Goal: Task Accomplishment & Management: Use online tool/utility

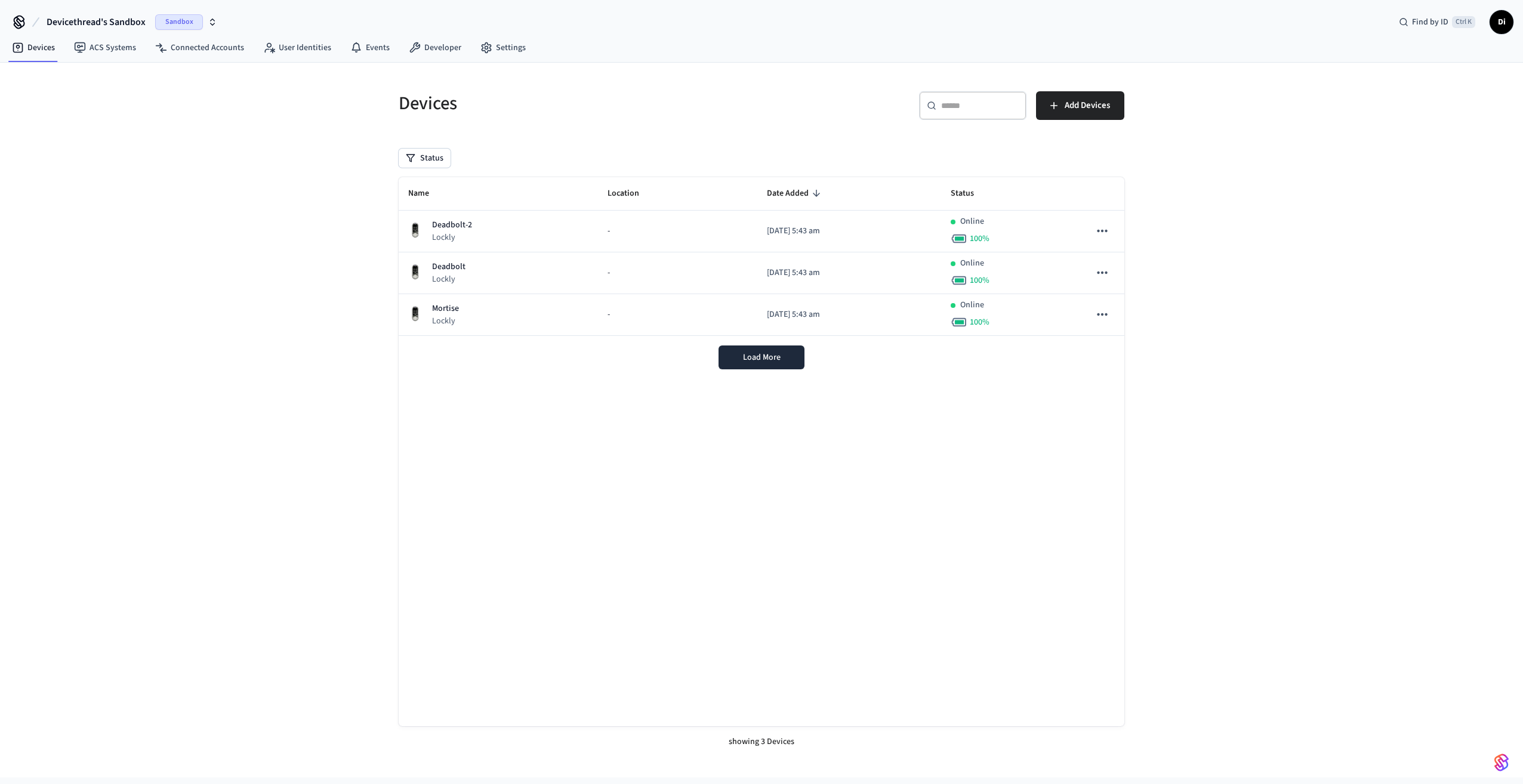
click at [1503, 26] on span "Di" at bounding box center [1502, 22] width 21 height 21
click at [1342, 219] on div "Devices ​ ​ Add Devices Status Name Location Date Added Status Deadbolt-2 Lockl…" at bounding box center [762, 420] width 1523 height 715
click at [1496, 23] on span "Di" at bounding box center [1502, 22] width 21 height 21
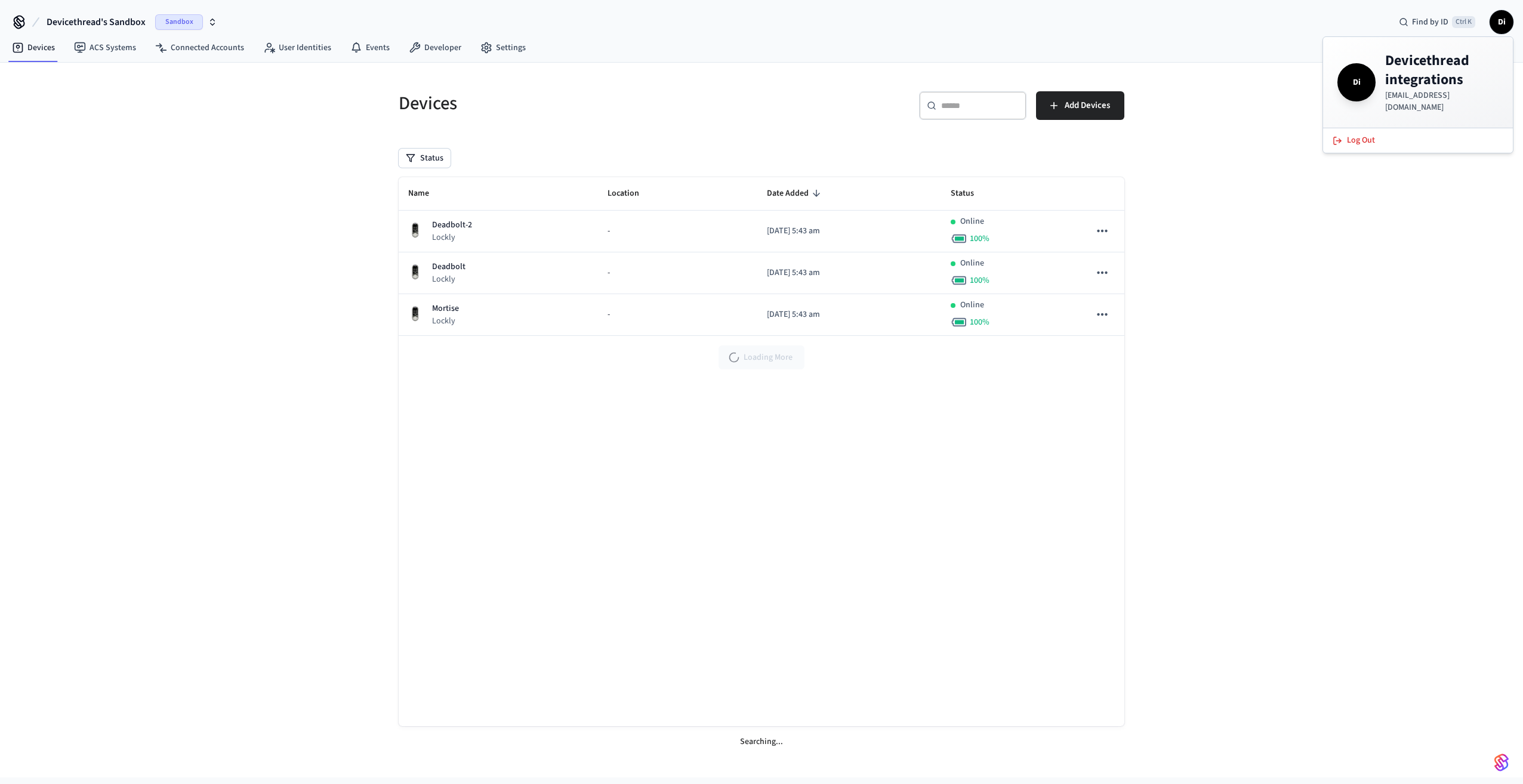
click at [1431, 72] on h4 "Devicethread integrations" at bounding box center [1442, 70] width 114 height 38
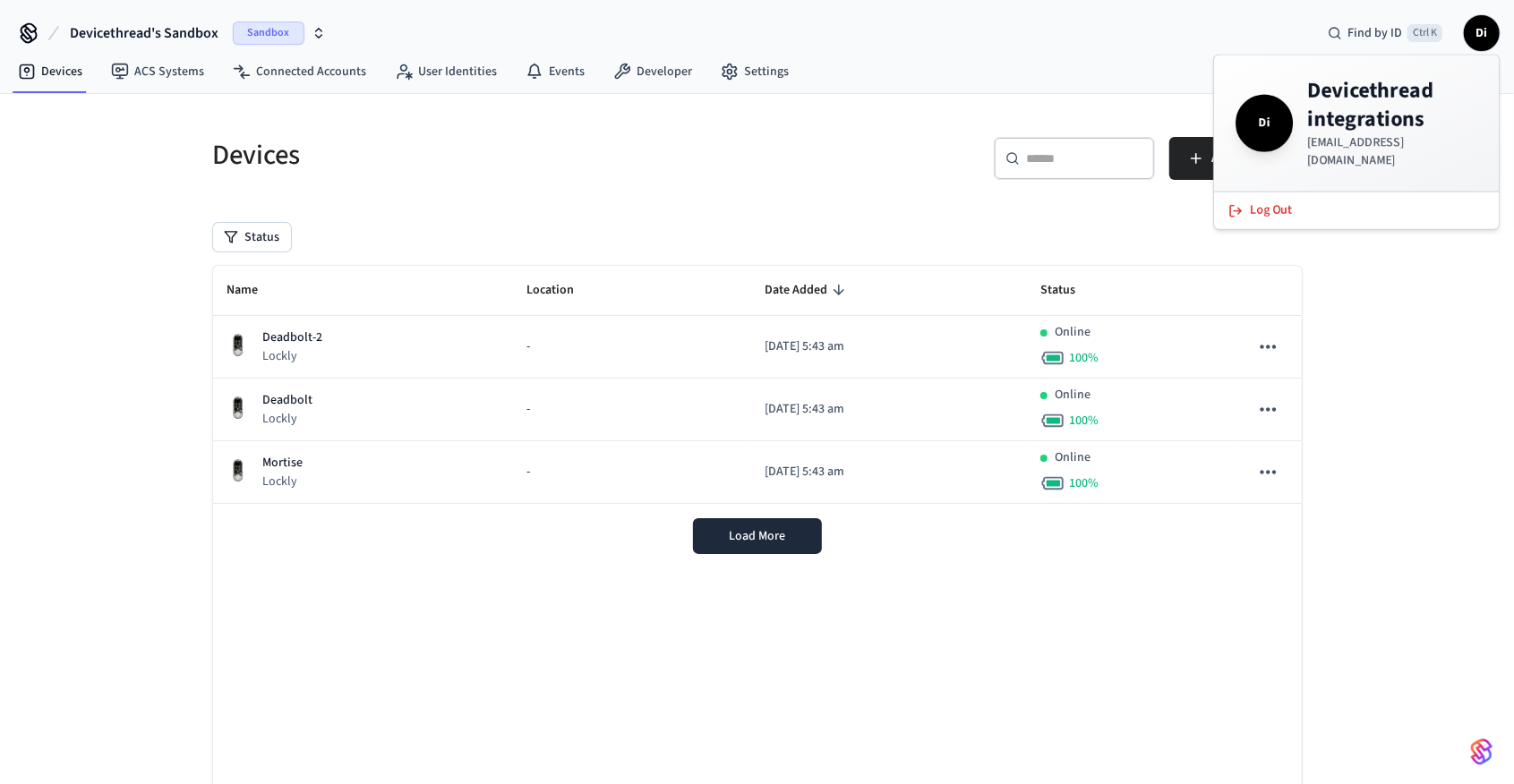
click at [1387, 252] on div "Devices ​ ​ Add Devices Status Name Location Date Added Status Deadbolt-2 Lockl…" at bounding box center [757, 477] width 1514 height 768
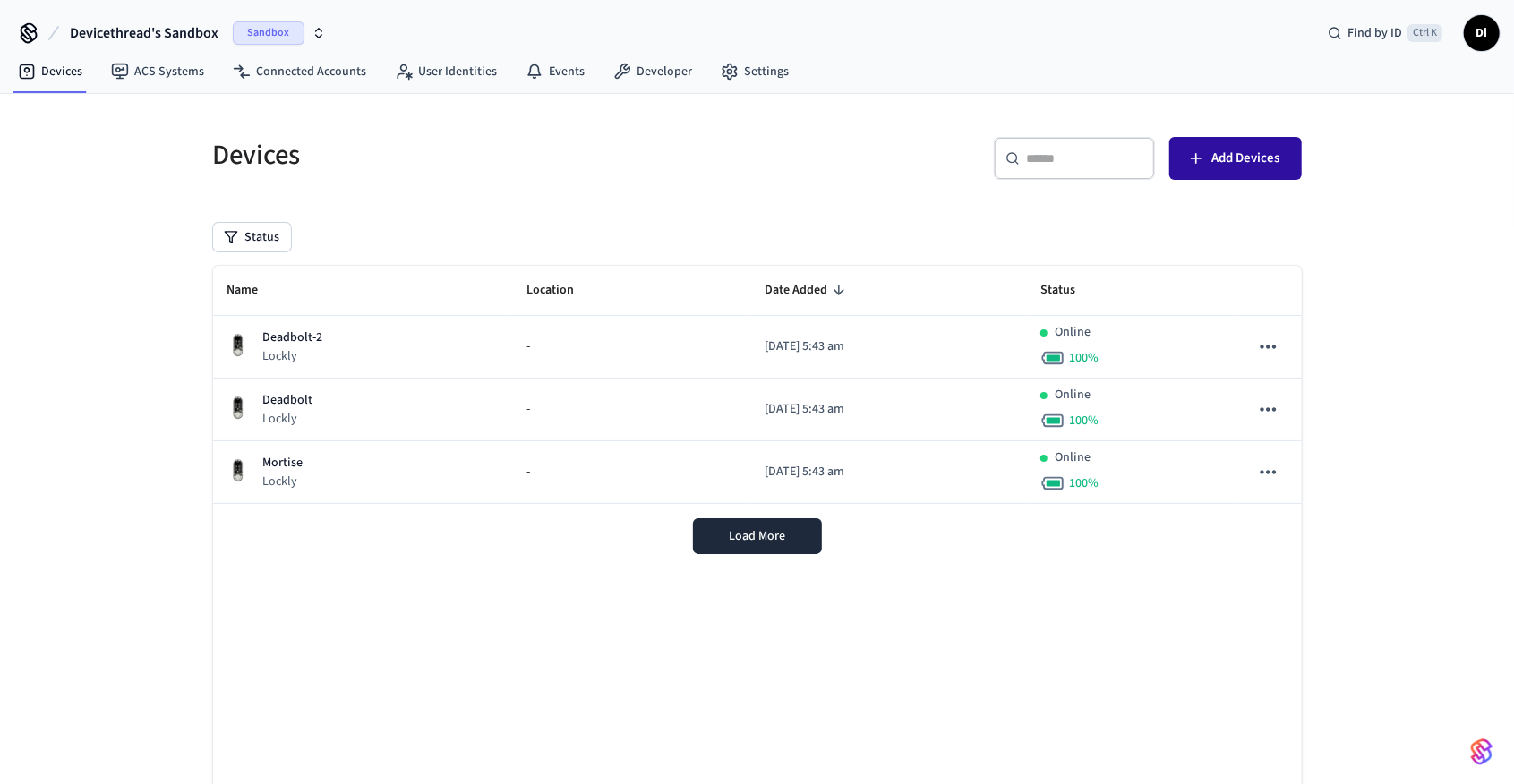
click at [1217, 159] on span "Add Devices" at bounding box center [1246, 157] width 68 height 23
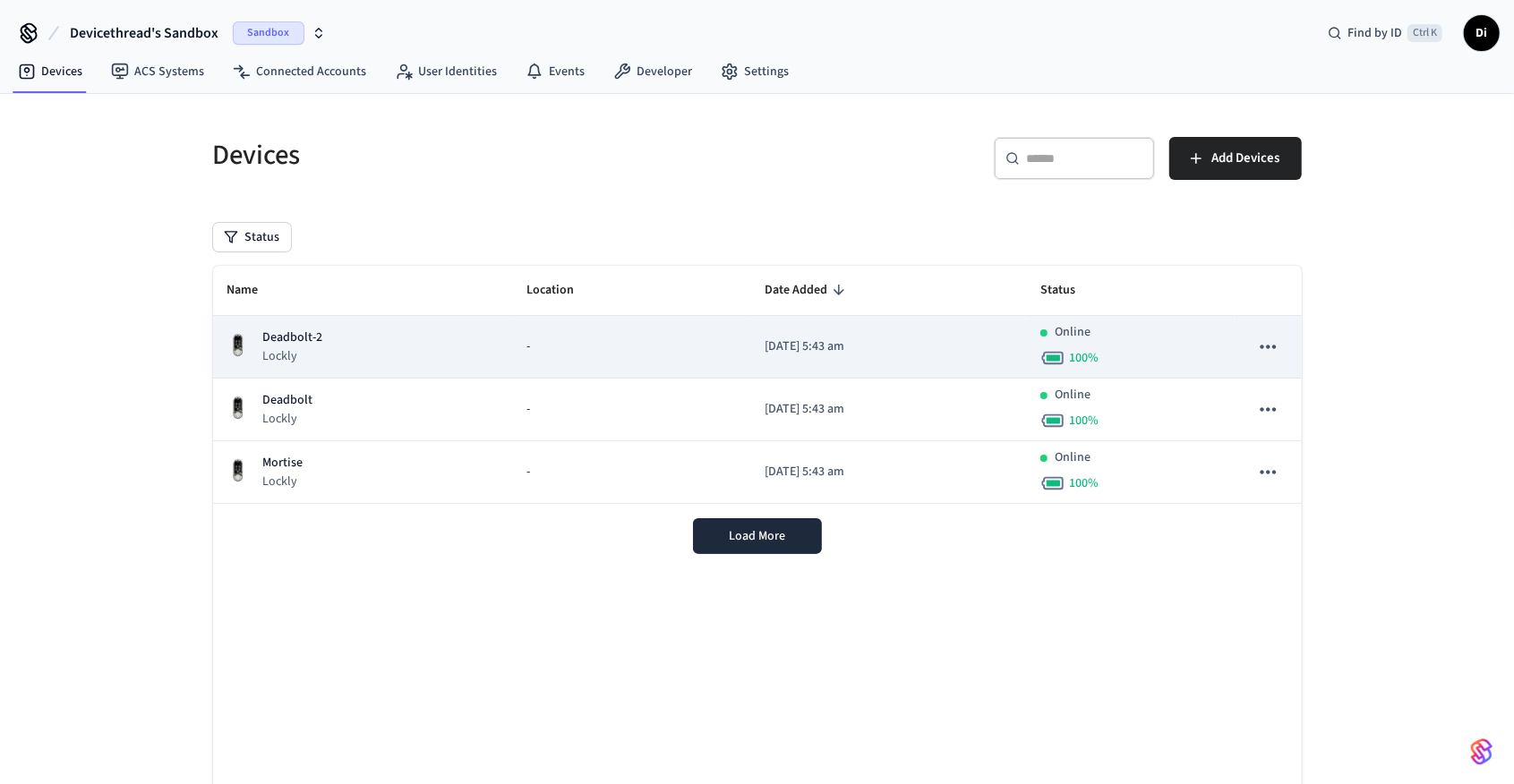
click at [398, 347] on div "Deadbolt-2 Lockly" at bounding box center [362, 347] width 270 height 37
click at [1264, 345] on icon "sticky table" at bounding box center [1267, 346] width 23 height 23
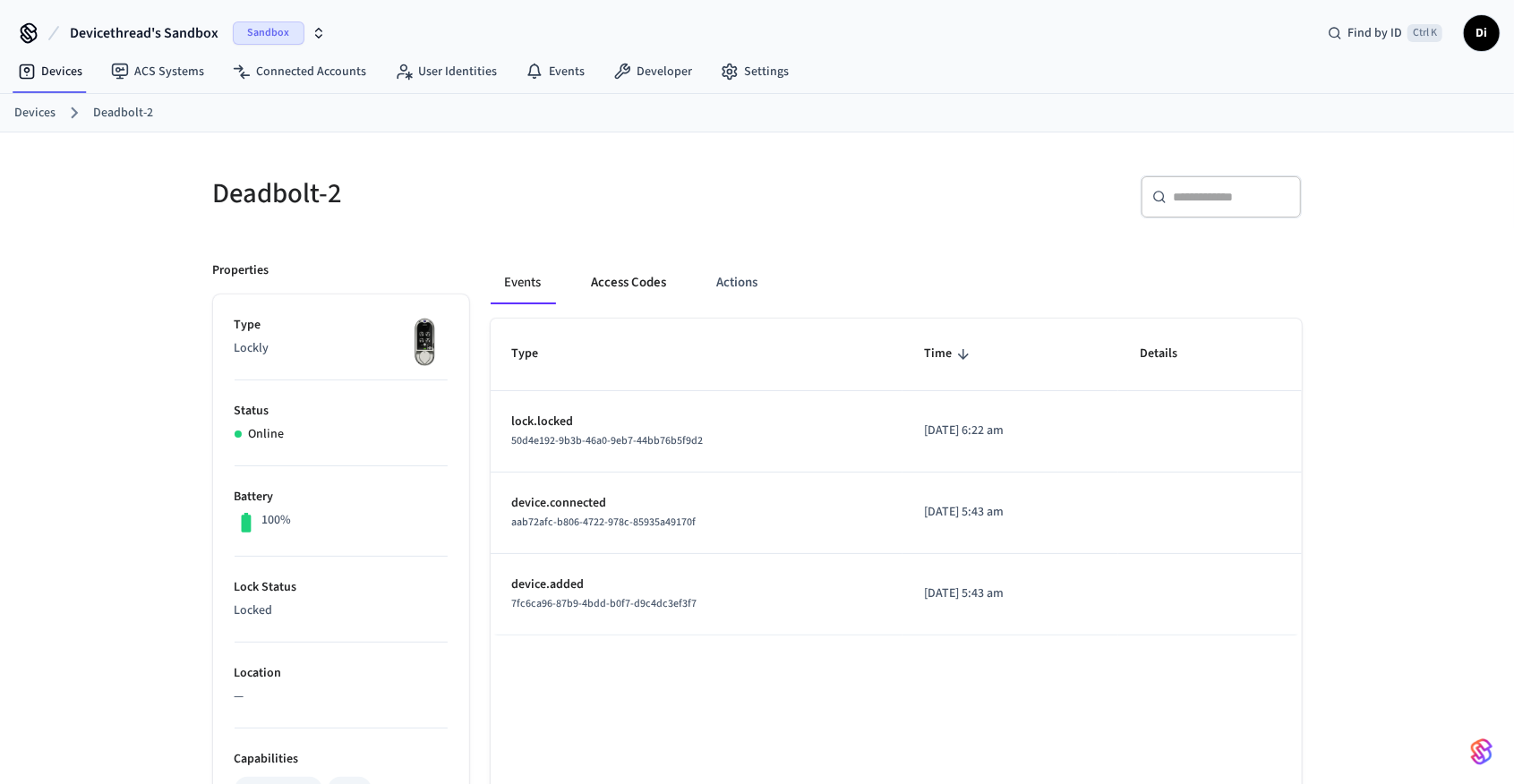
click at [623, 288] on button "Access Codes" at bounding box center [629, 282] width 104 height 43
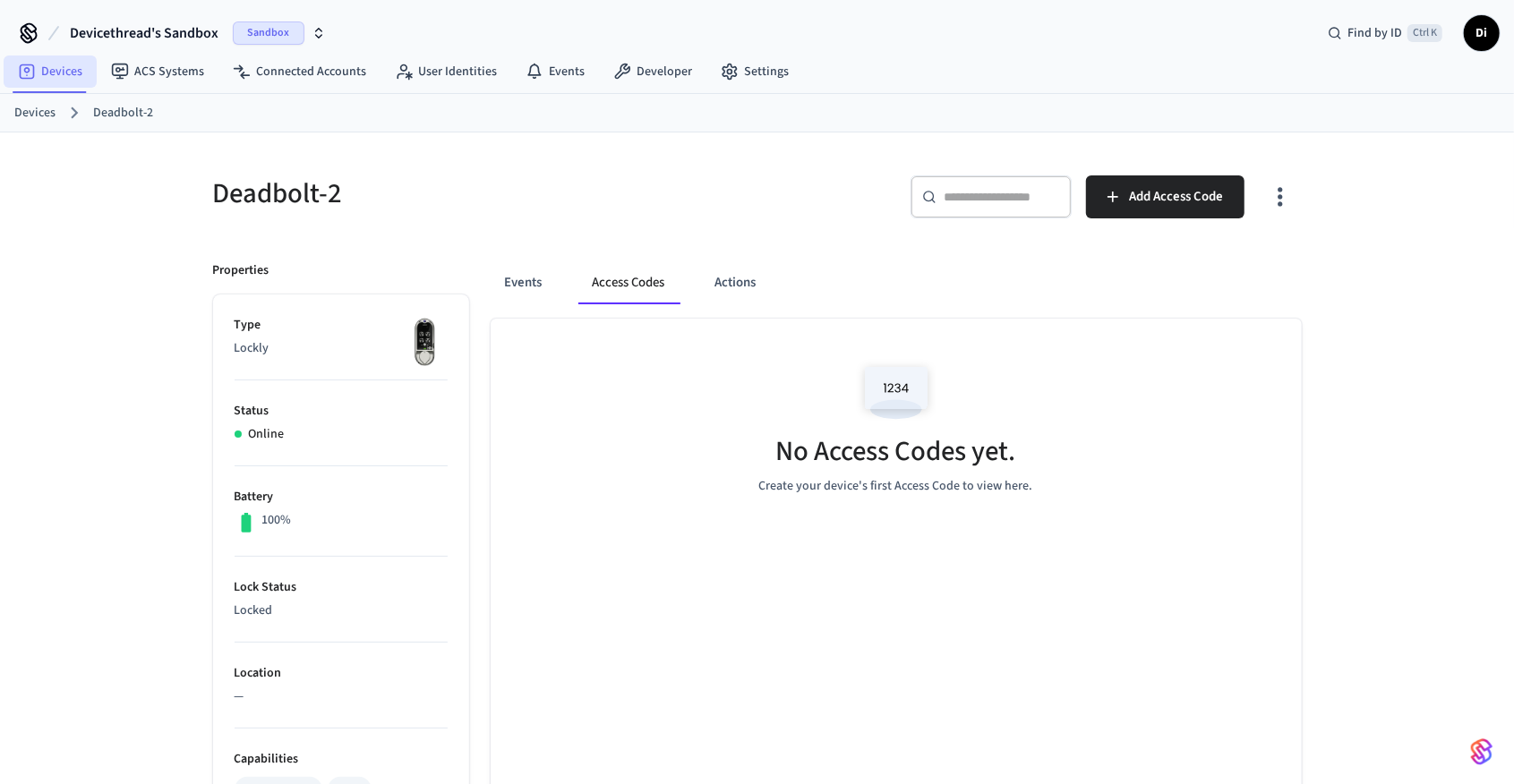
click at [66, 67] on link "Devices" at bounding box center [50, 72] width 93 height 32
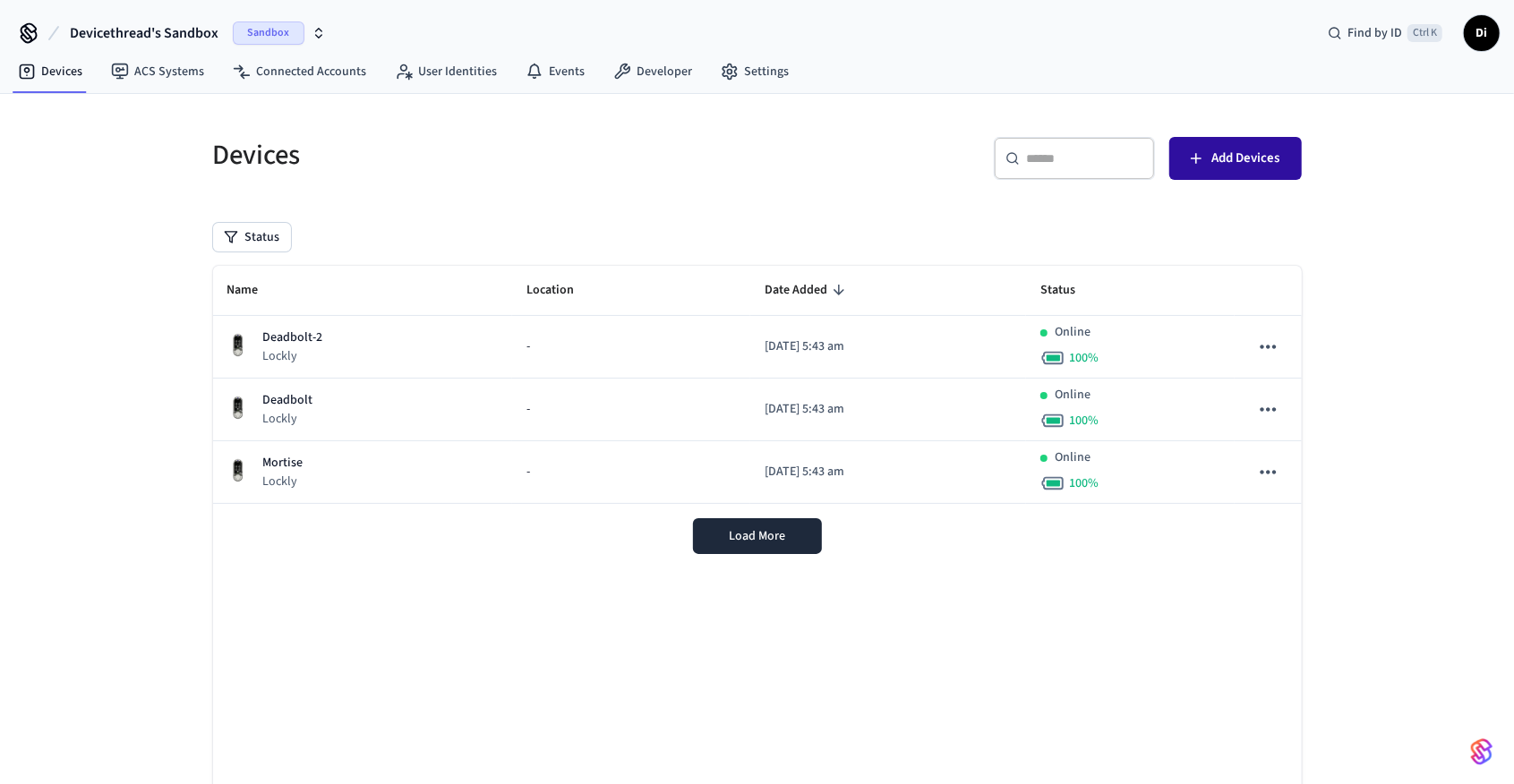
click at [1247, 172] on button "Add Devices" at bounding box center [1235, 157] width 133 height 43
